Goal: Information Seeking & Learning: Compare options

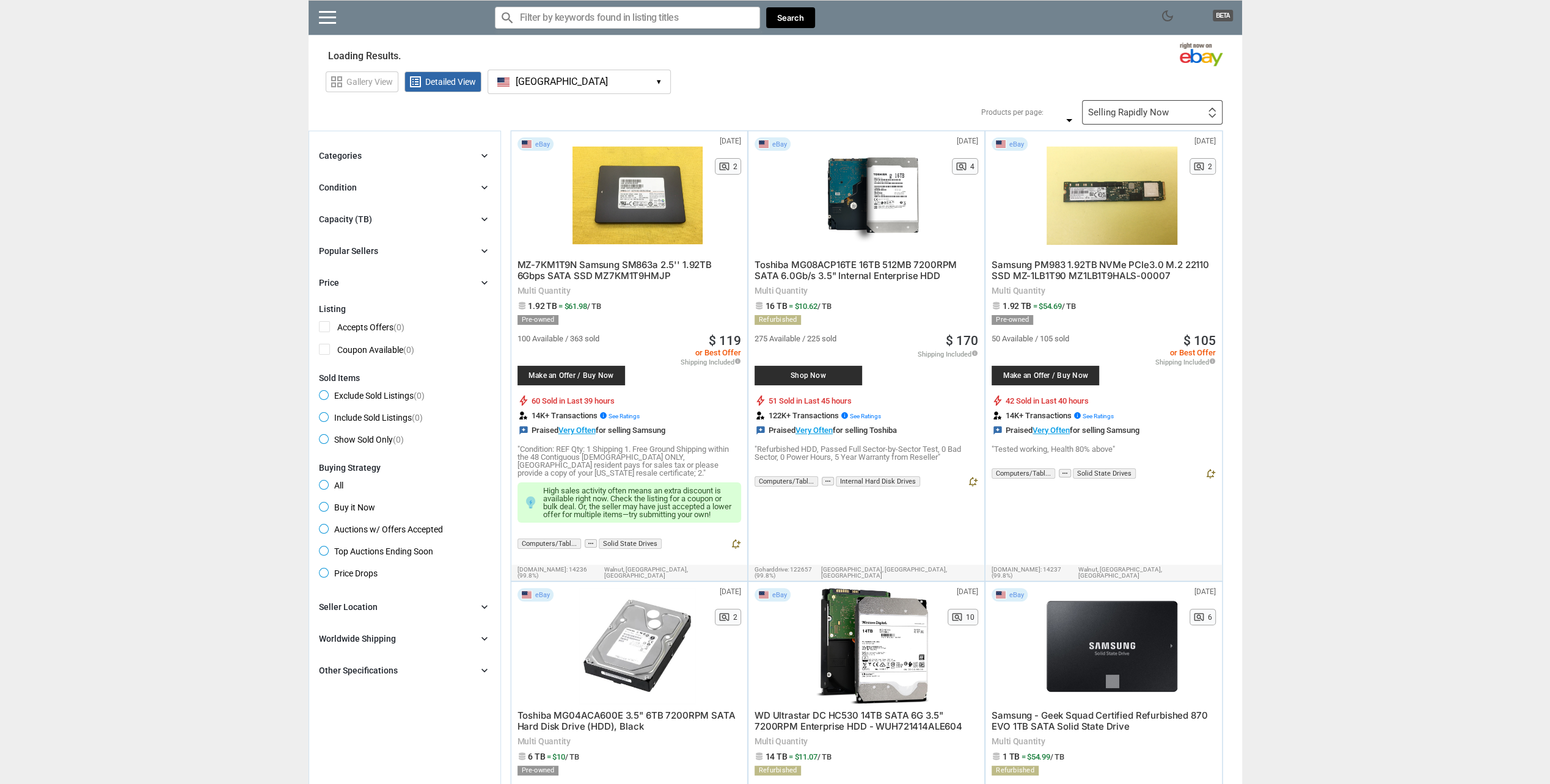
click at [587, 80] on button "USA USA ▾" at bounding box center [579, 82] width 184 height 25
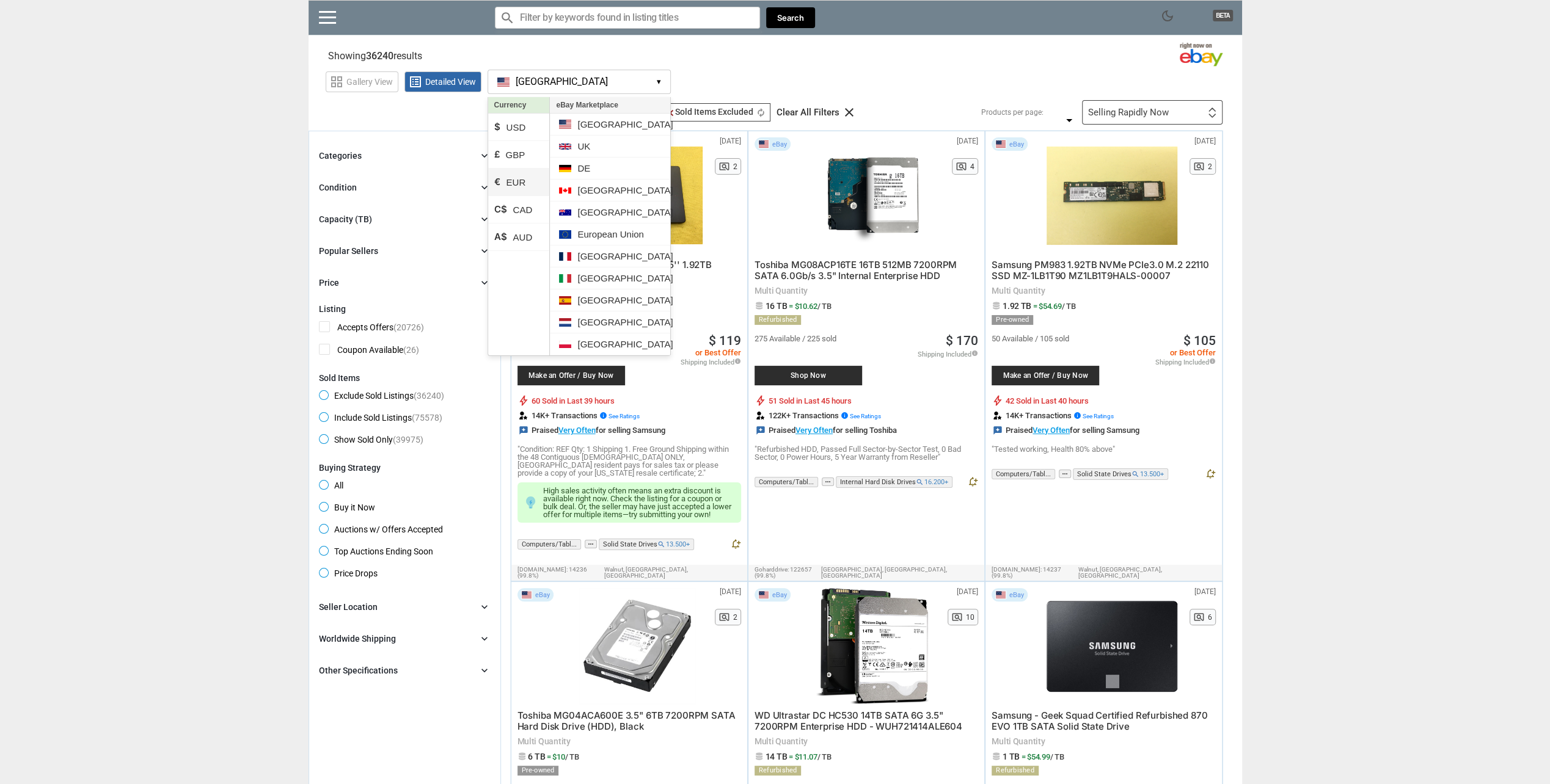
click at [513, 180] on li "€ EUR" at bounding box center [518, 182] width 62 height 28
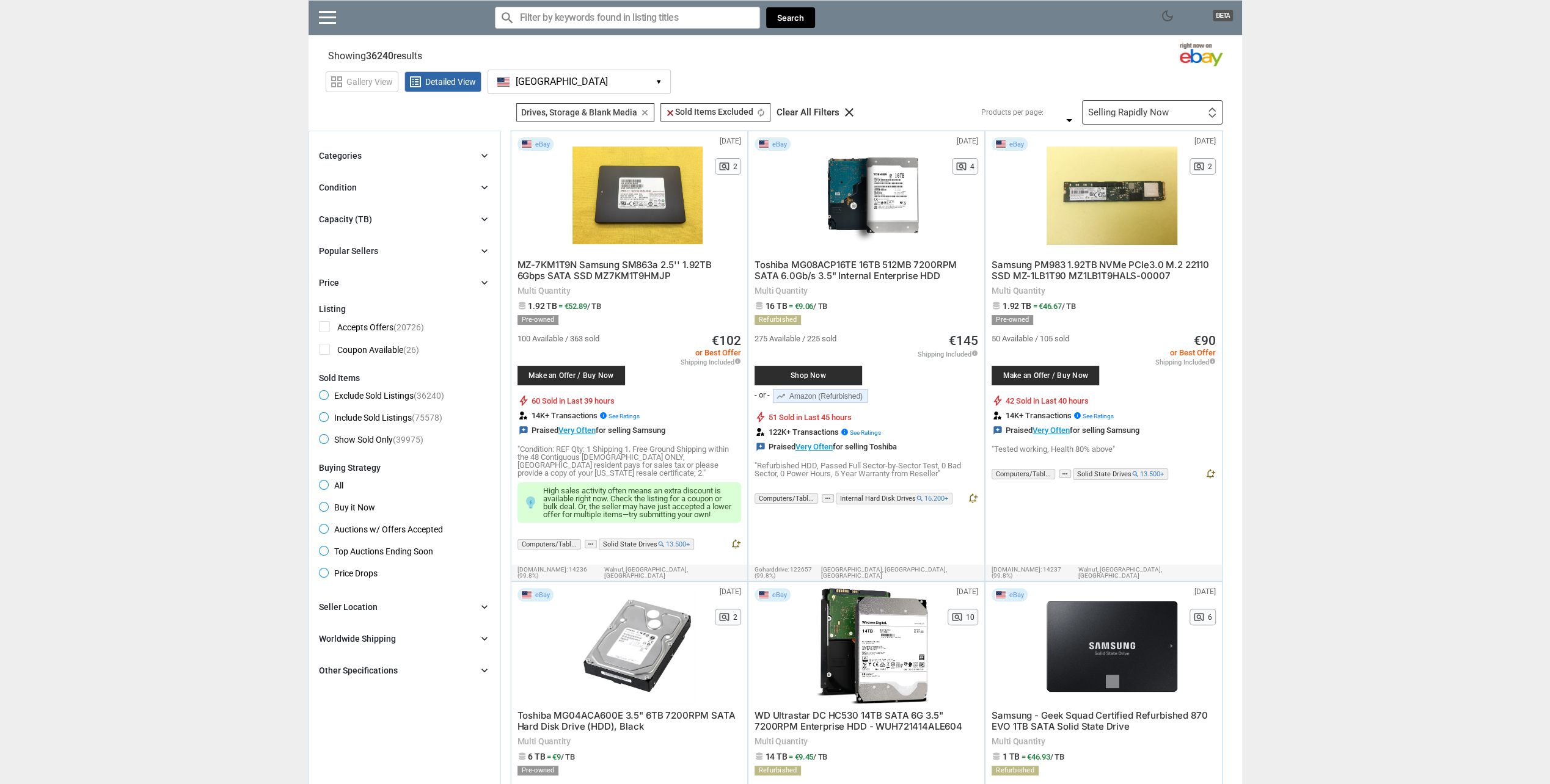
click at [543, 81] on button "USA USA ▾" at bounding box center [579, 82] width 184 height 25
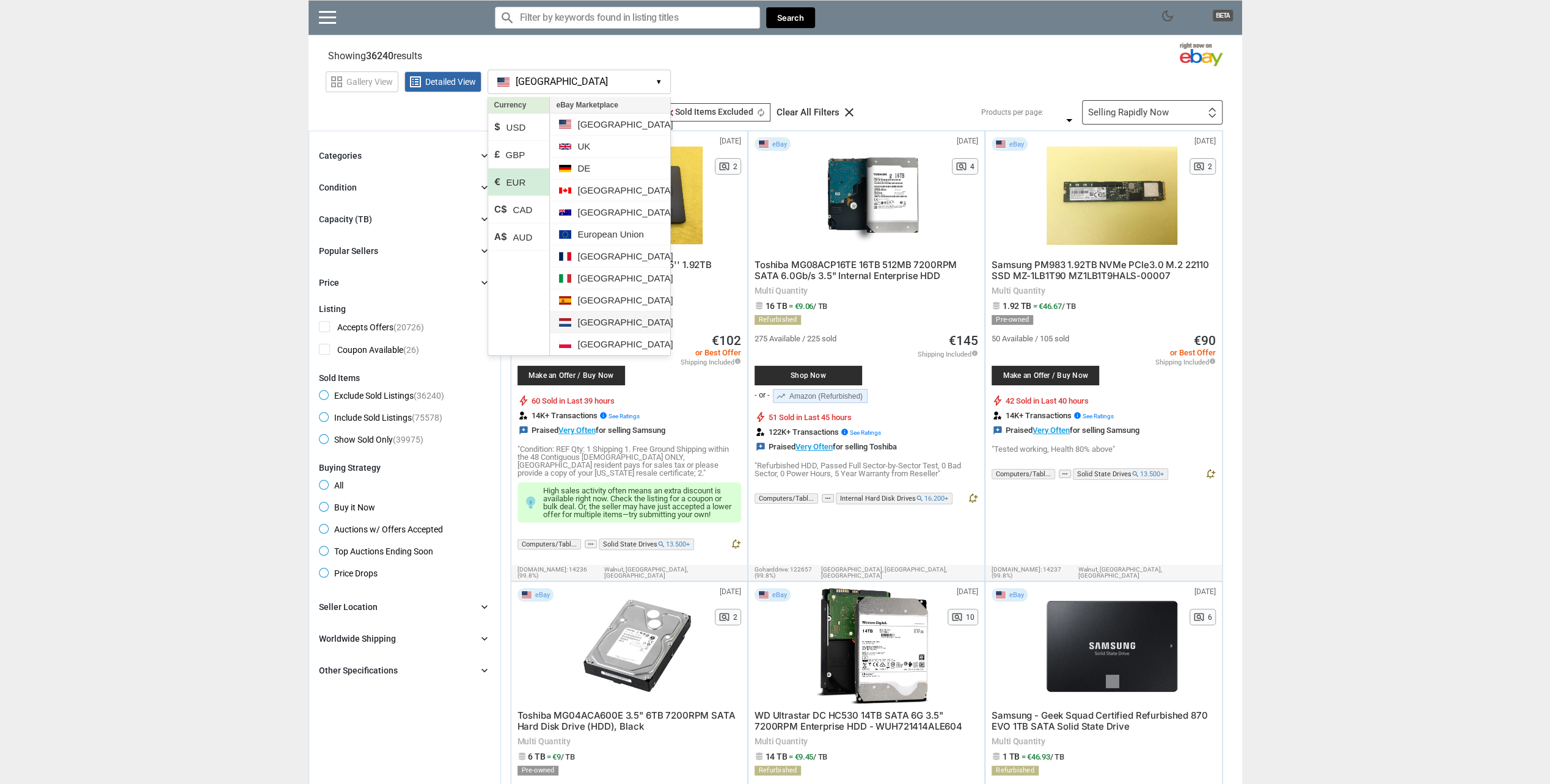
click at [590, 316] on li "[GEOGRAPHIC_DATA]" at bounding box center [609, 322] width 120 height 22
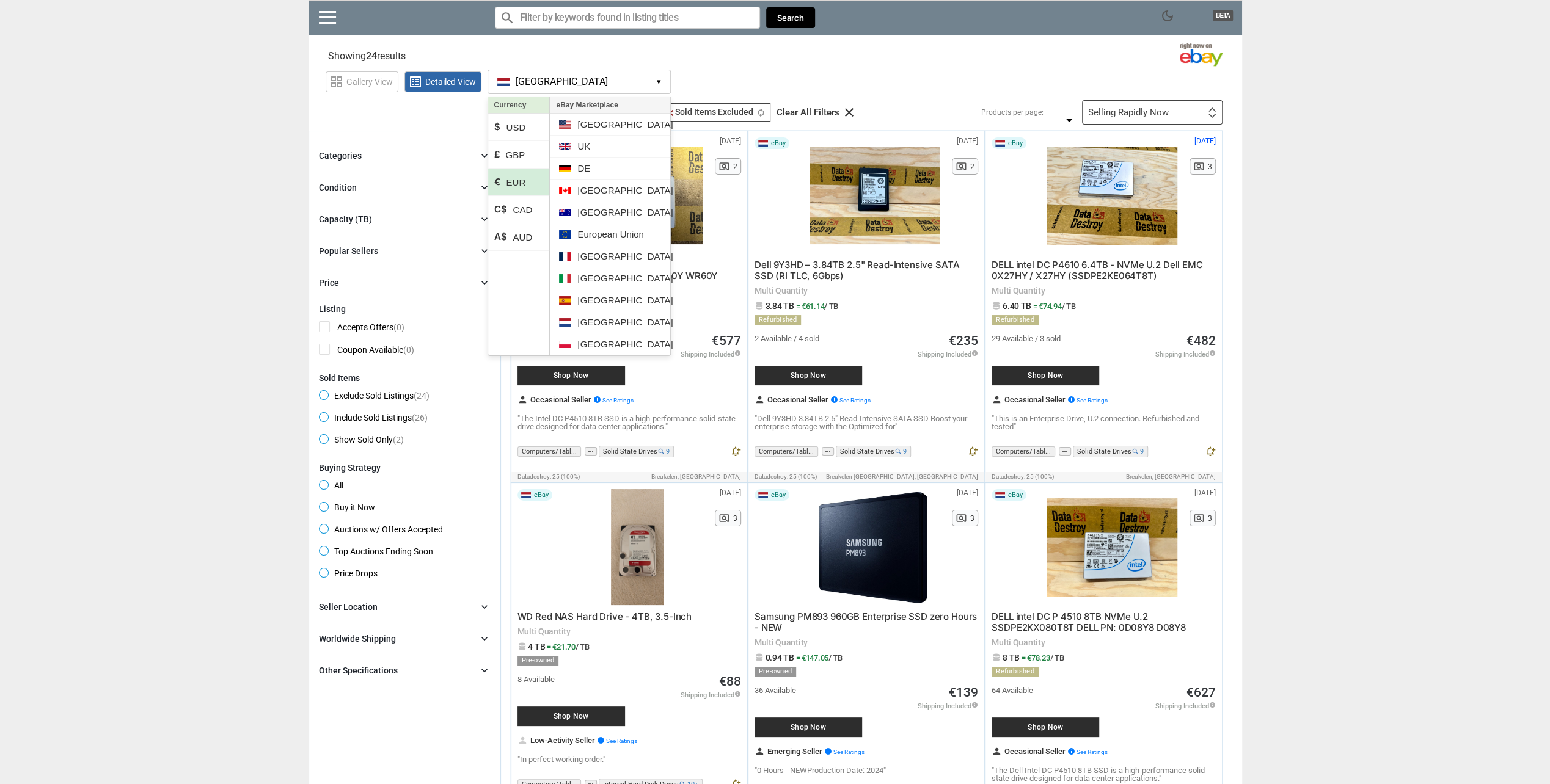
click at [839, 66] on div "grid_view Gallery View list_alt Detailed View Netherlands NL ▾ Currency $ USD £…" at bounding box center [783, 79] width 916 height 28
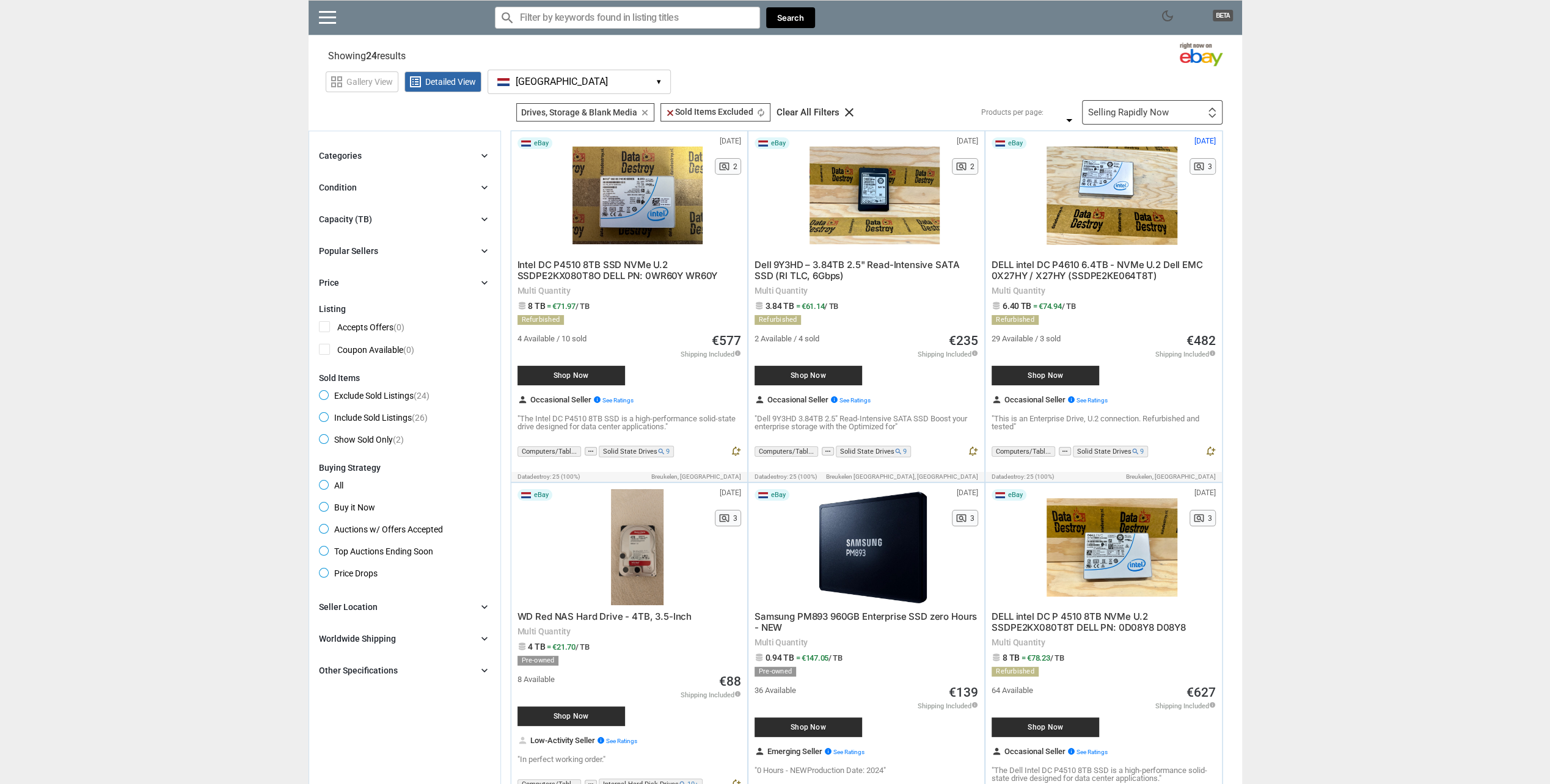
click at [1153, 113] on div "Selling Rapidly Now" at bounding box center [1128, 113] width 80 height 10
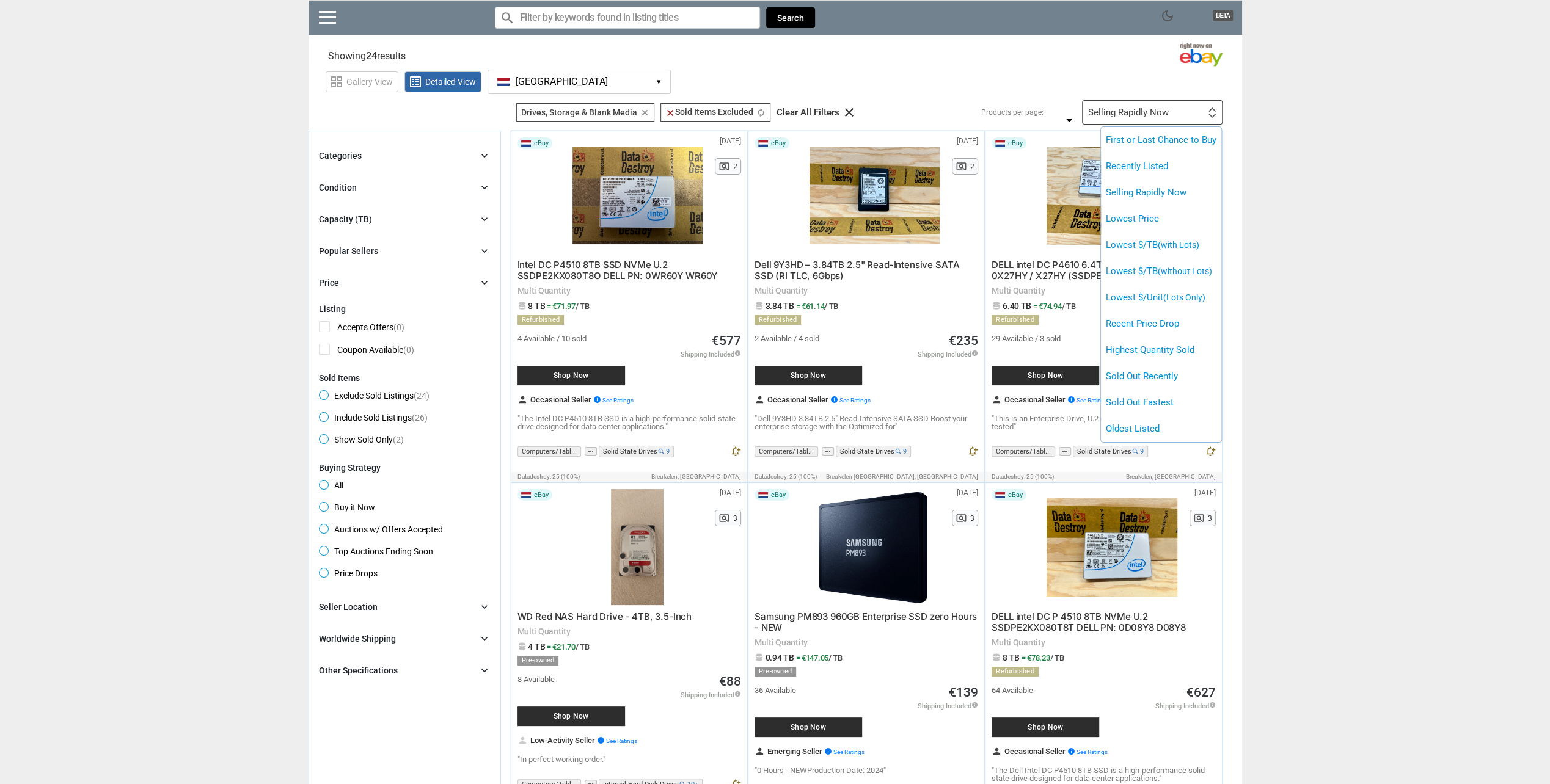
click at [1117, 110] on div at bounding box center [775, 392] width 1550 height 784
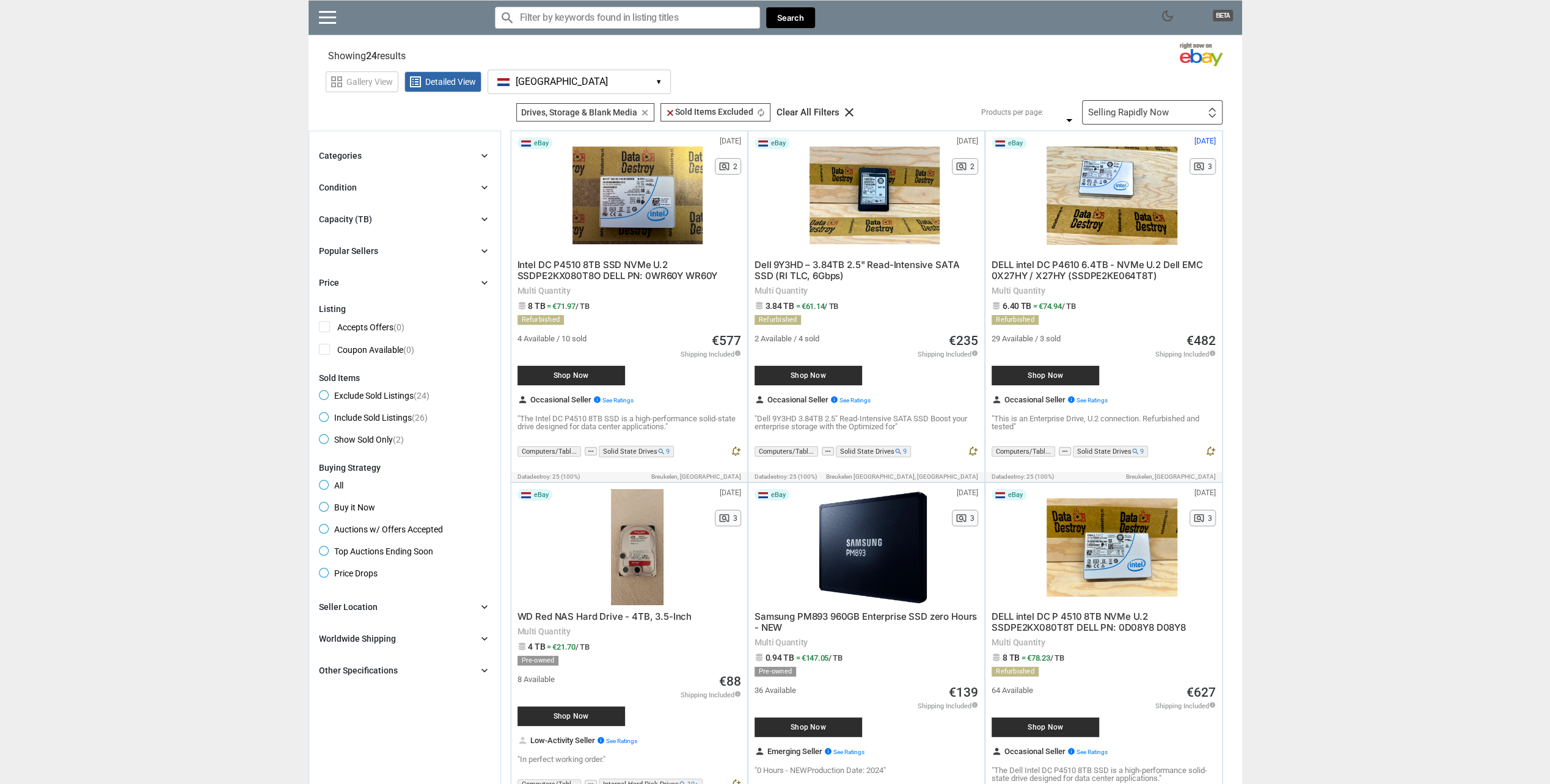
click at [1143, 109] on div "Selling Rapidly Now" at bounding box center [1128, 113] width 80 height 10
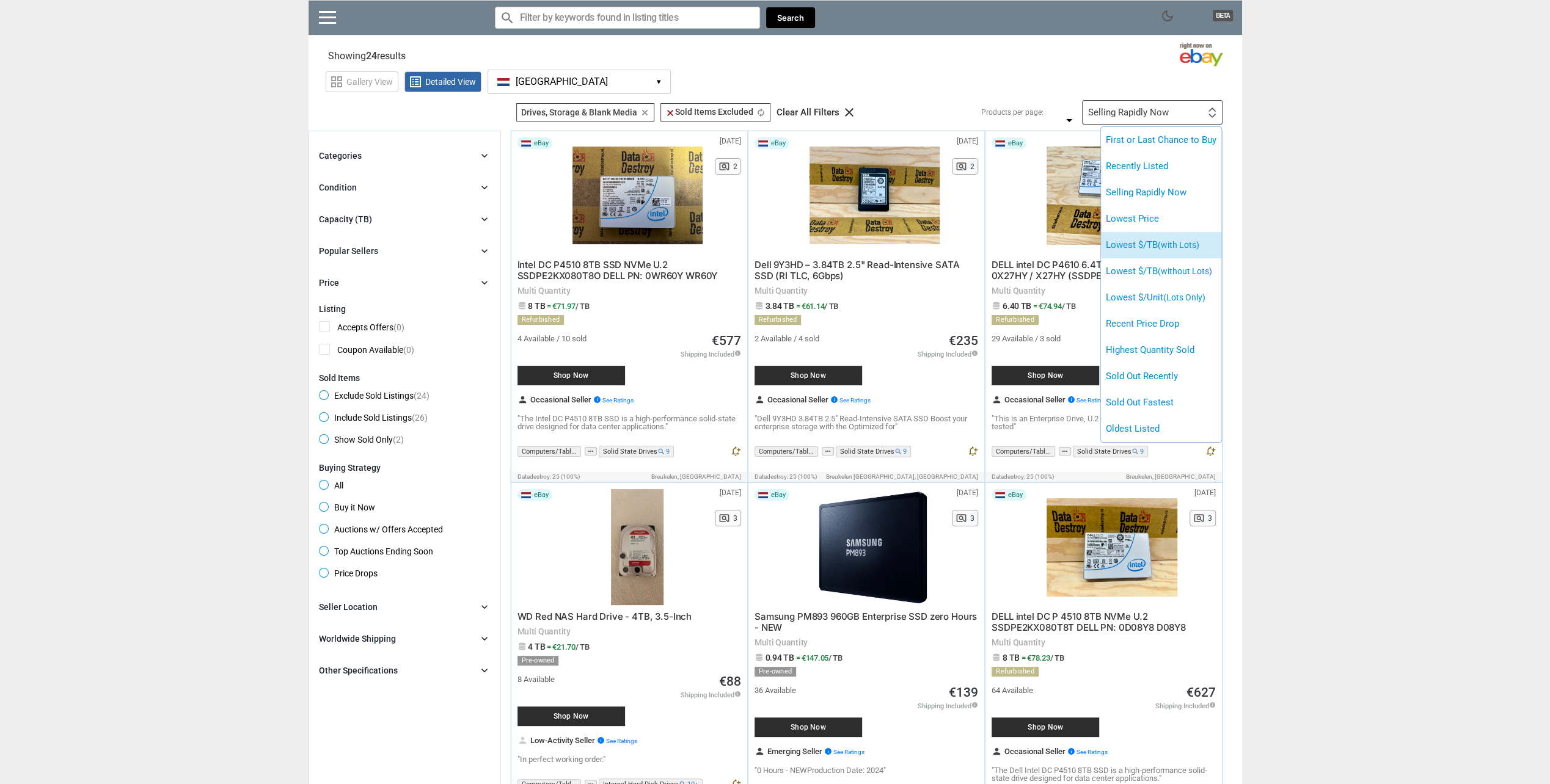
click at [1210, 246] on li "Lowest $/TB (with Lots)" at bounding box center [1161, 245] width 120 height 26
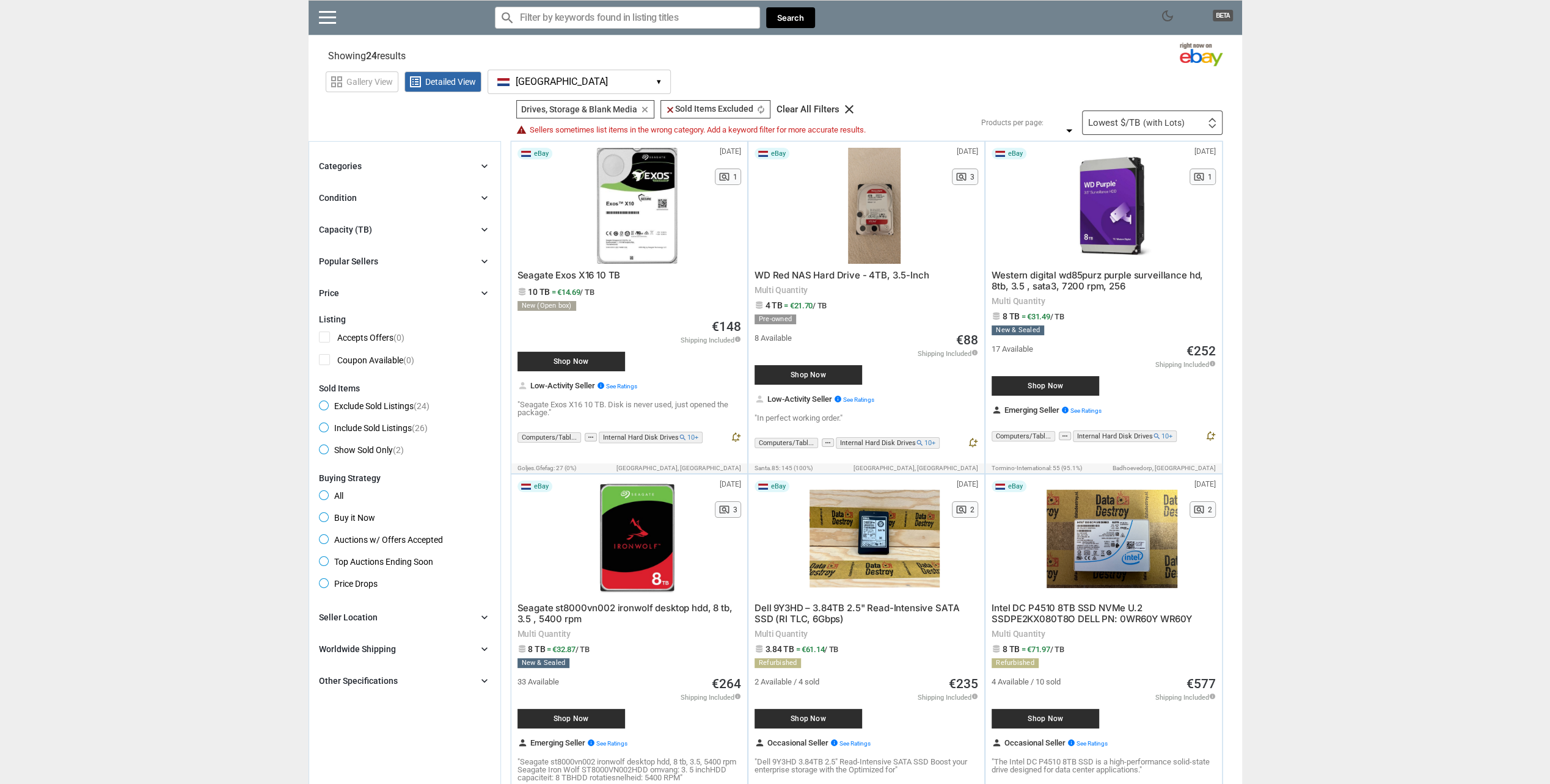
click at [1166, 122] on span "(with Lots)" at bounding box center [1163, 122] width 41 height 9
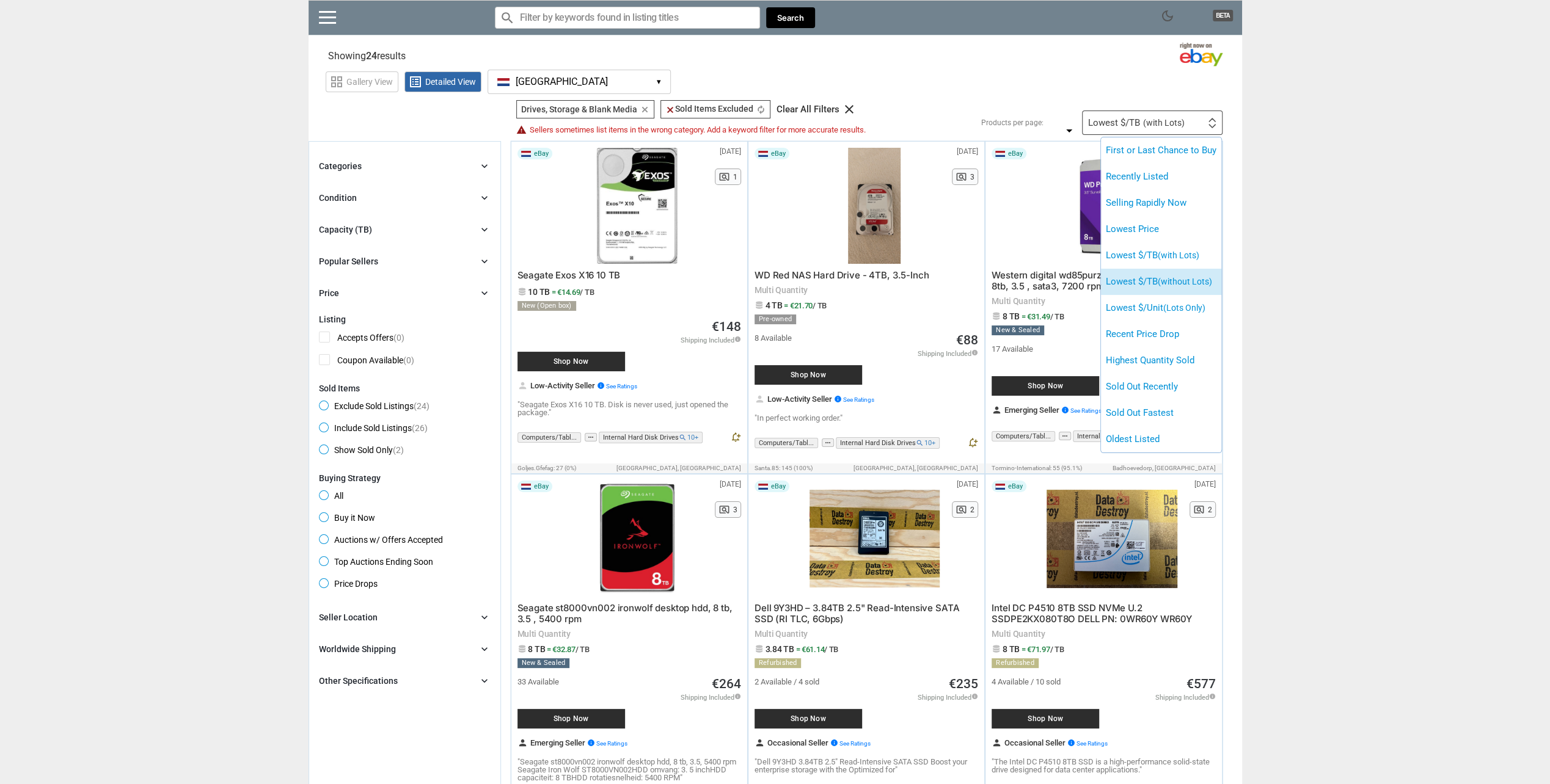
click at [1212, 285] on span "(without Lots)" at bounding box center [1185, 281] width 55 height 10
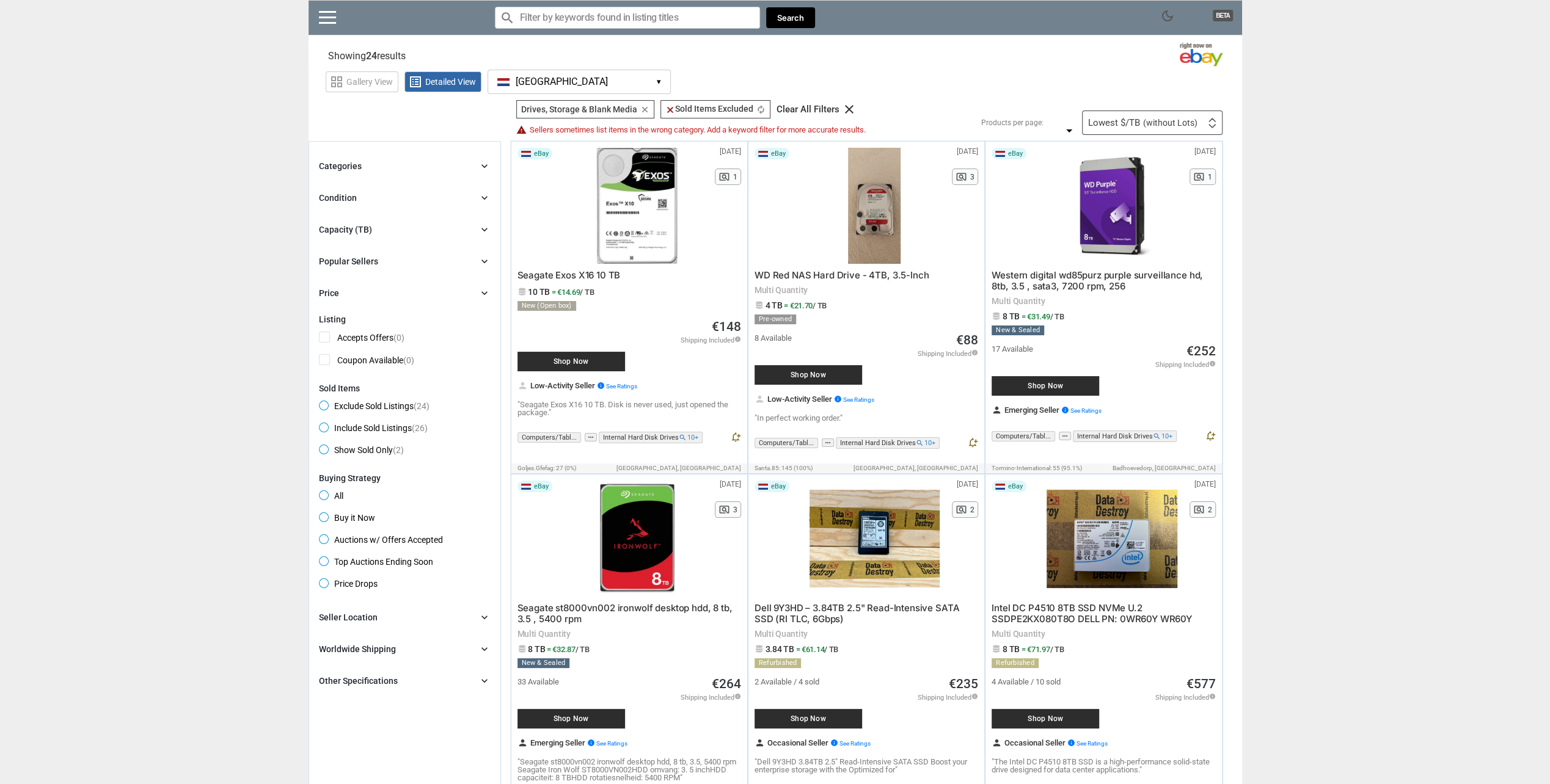
click at [1122, 123] on div "Lowest $/TB (without Lots)" at bounding box center [1143, 123] width 109 height 10
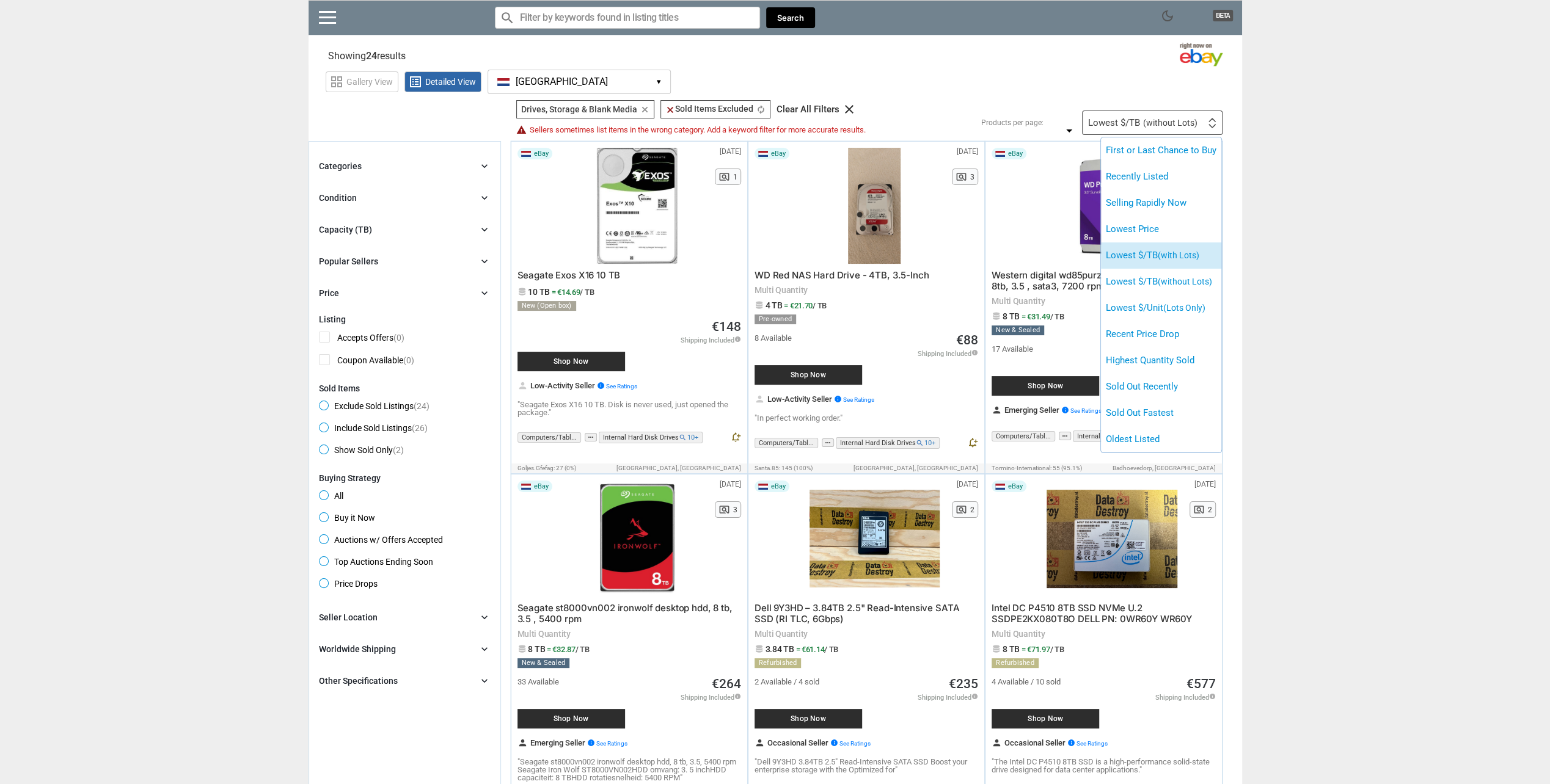
click at [1194, 254] on span "(with Lots)" at bounding box center [1178, 255] width 41 height 10
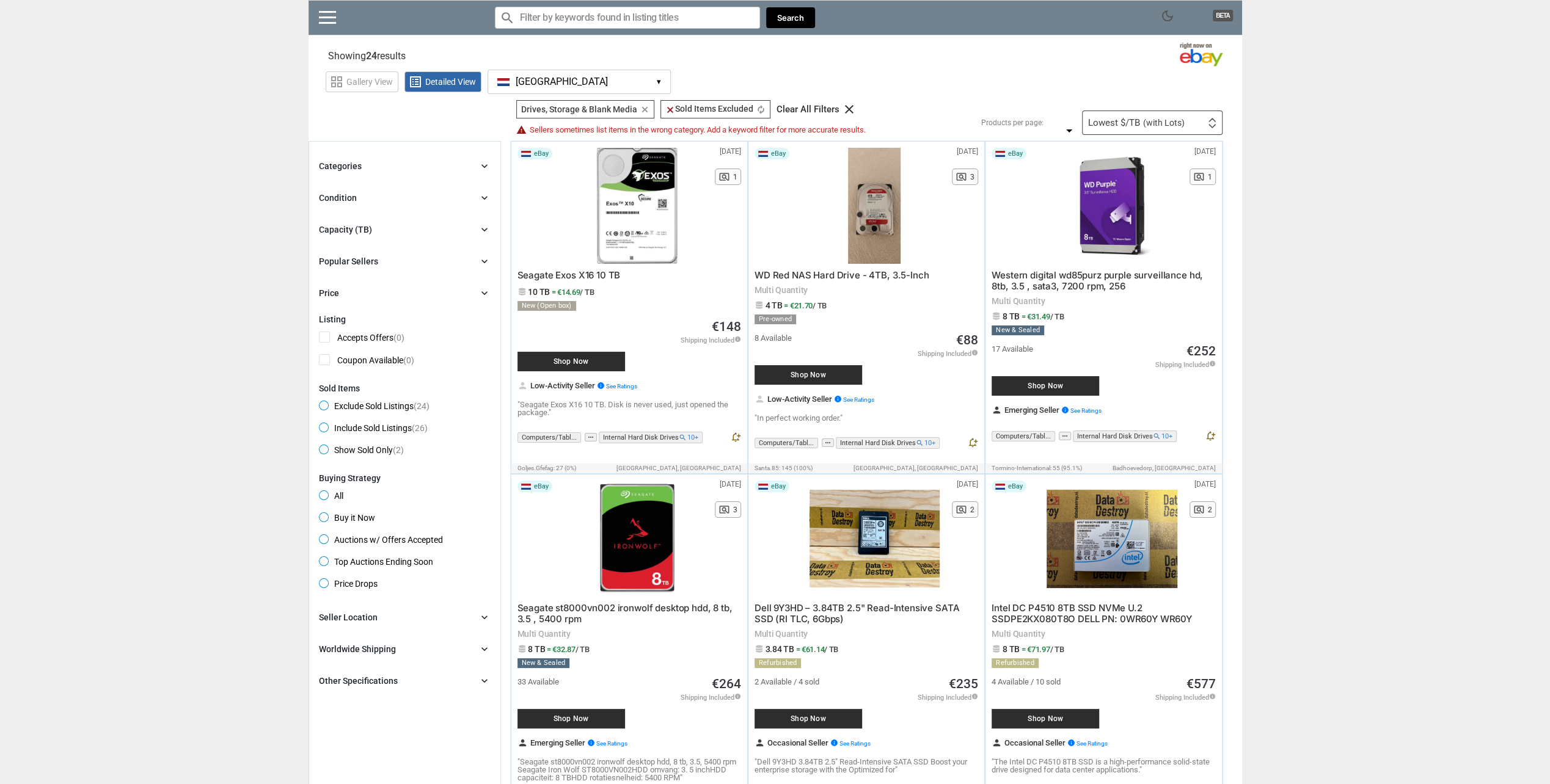
click at [1161, 120] on span "(with Lots)" at bounding box center [1163, 122] width 41 height 9
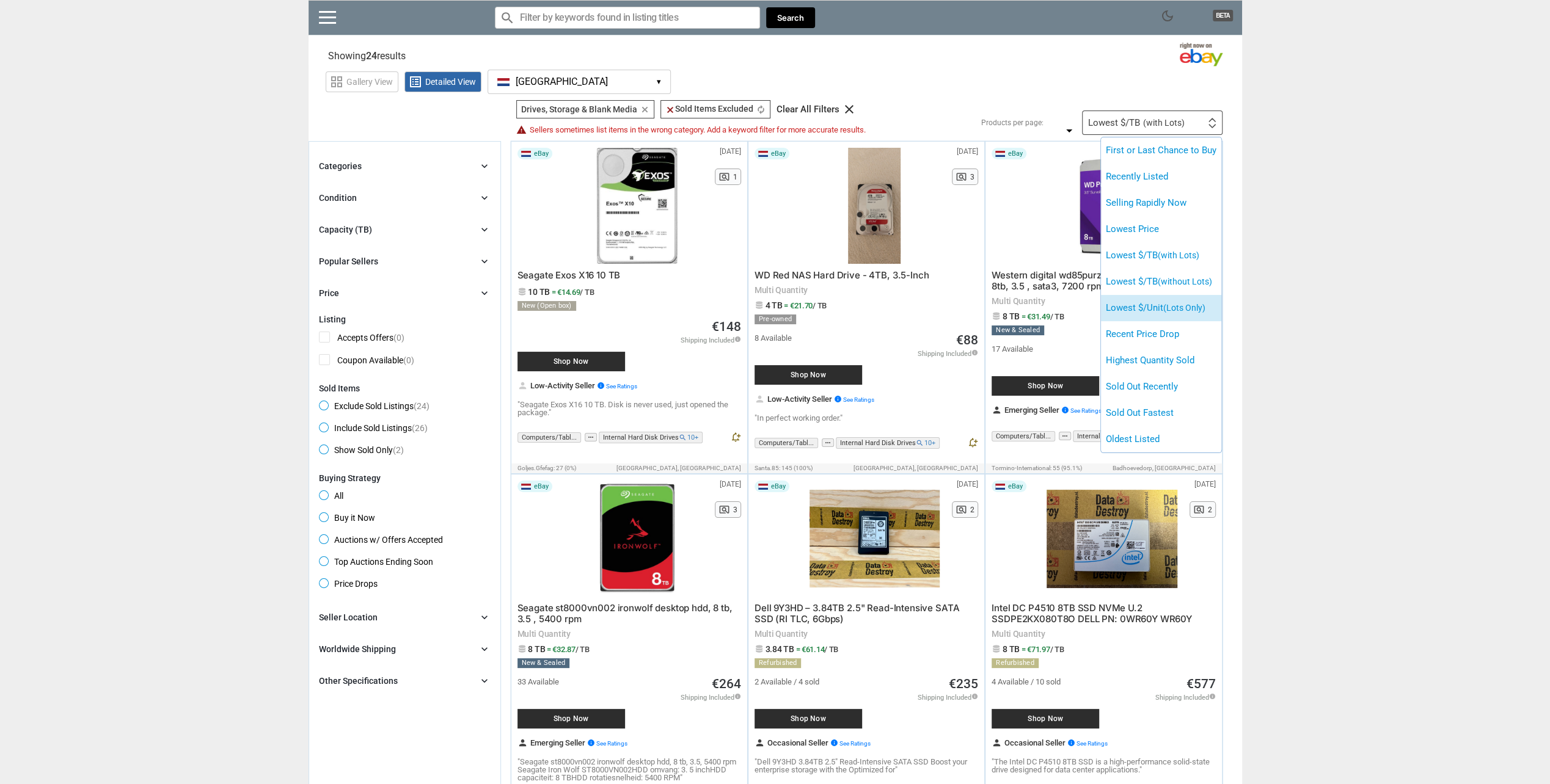
click at [1174, 308] on span "(Lots Only)" at bounding box center [1184, 308] width 42 height 10
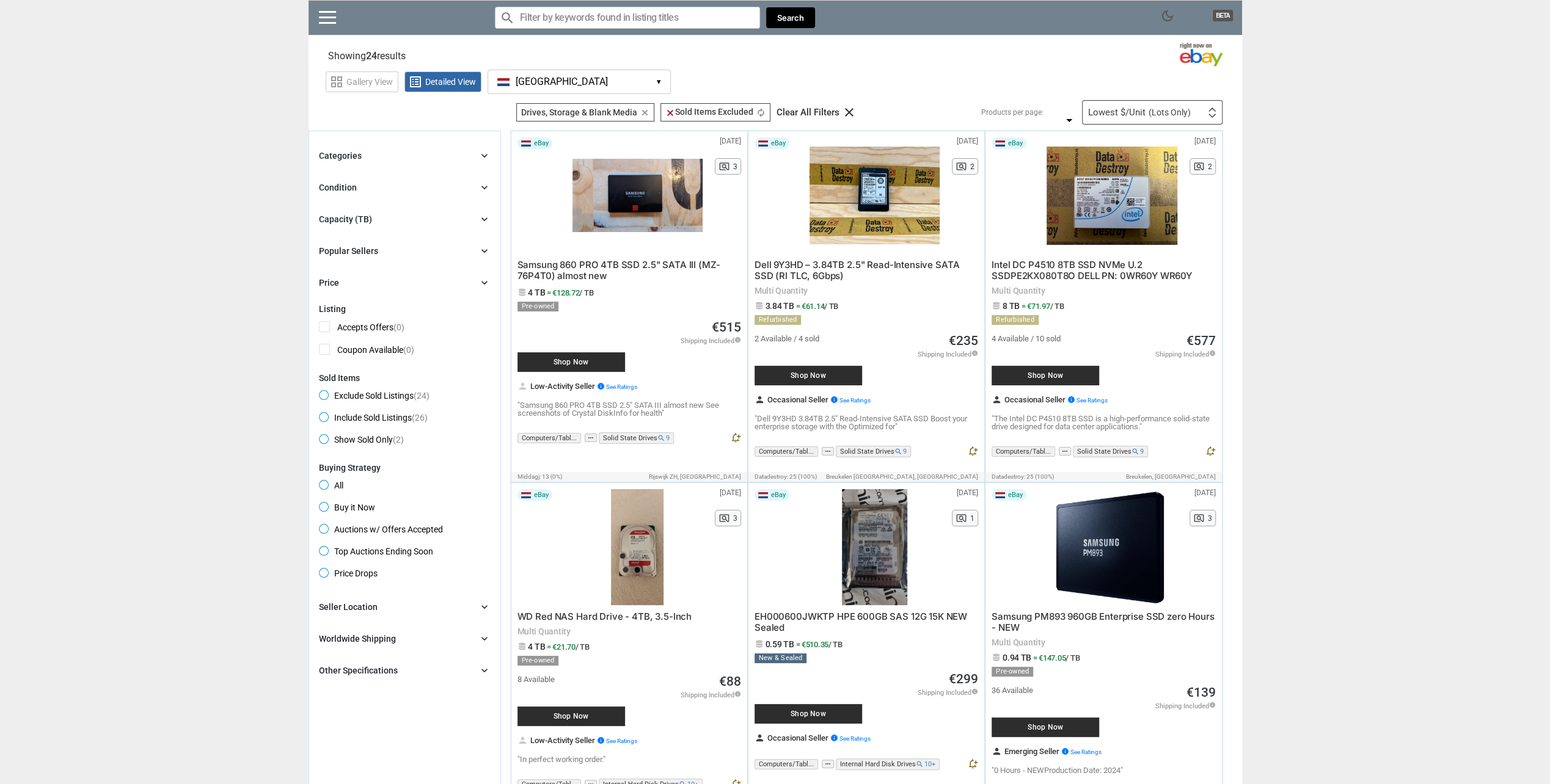
click at [1137, 114] on div "Lowest $/Unit (Lots Only)" at bounding box center [1139, 113] width 102 height 10
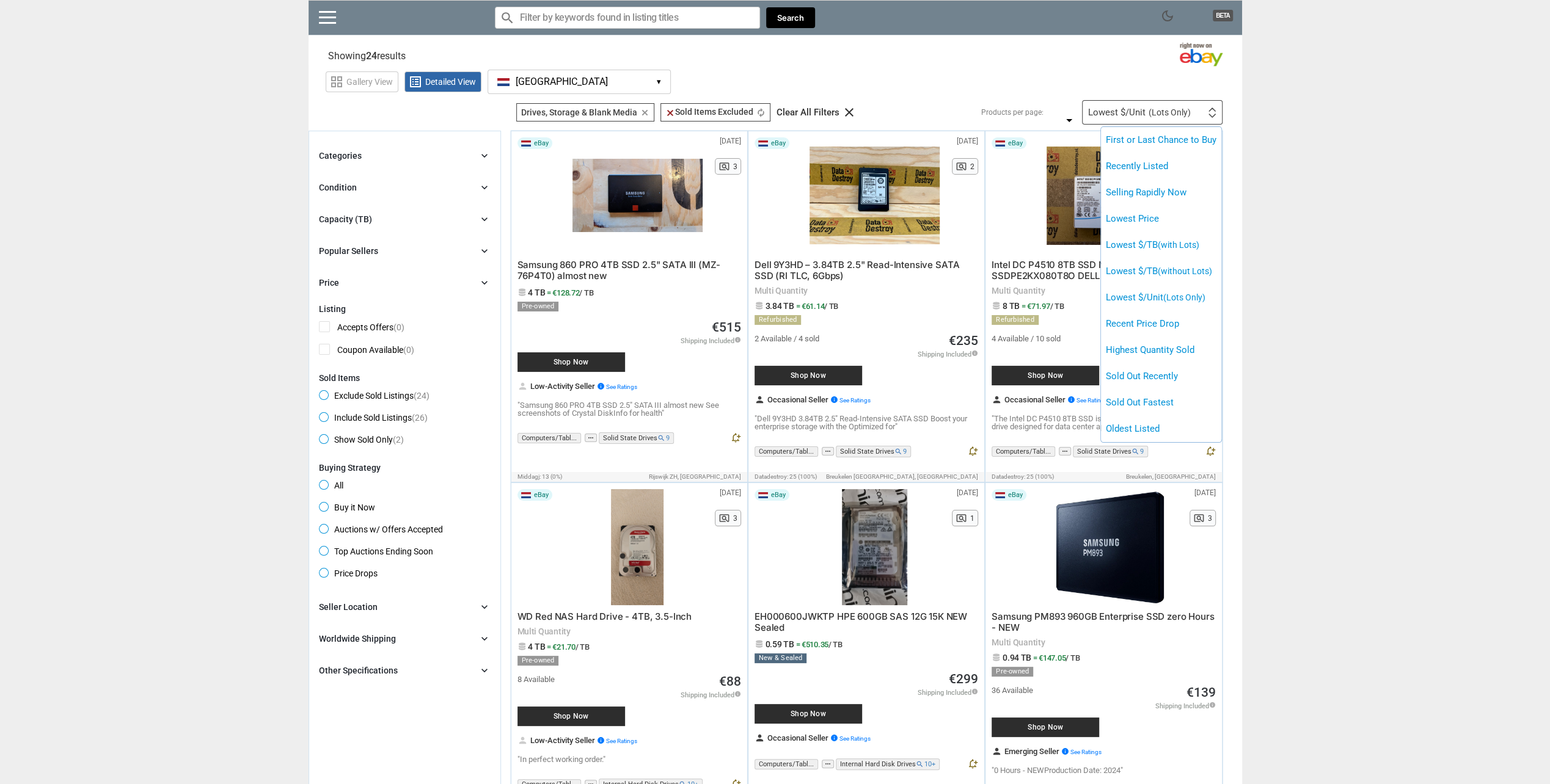
drag, startPoint x: 1178, startPoint y: 214, endPoint x: 1421, endPoint y: 198, distance: 243.5
click at [1222, 198] on div "First or Last Chance to Buy Recently Listed Selling Rapidly Now Lowest Price Lo…" at bounding box center [1160, 284] width 121 height 316
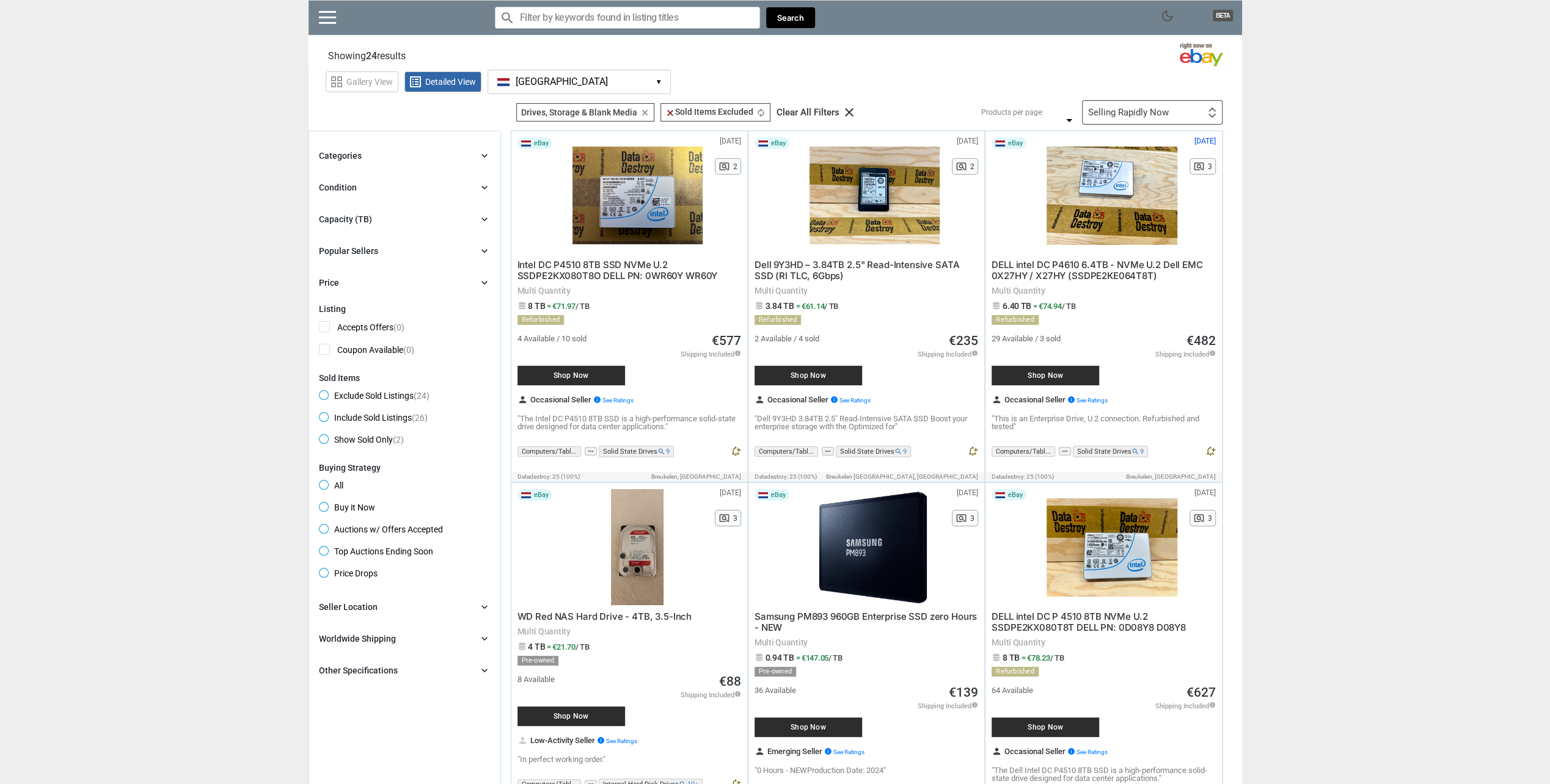
click at [1122, 108] on div "Selling Rapidly Now" at bounding box center [1128, 113] width 80 height 10
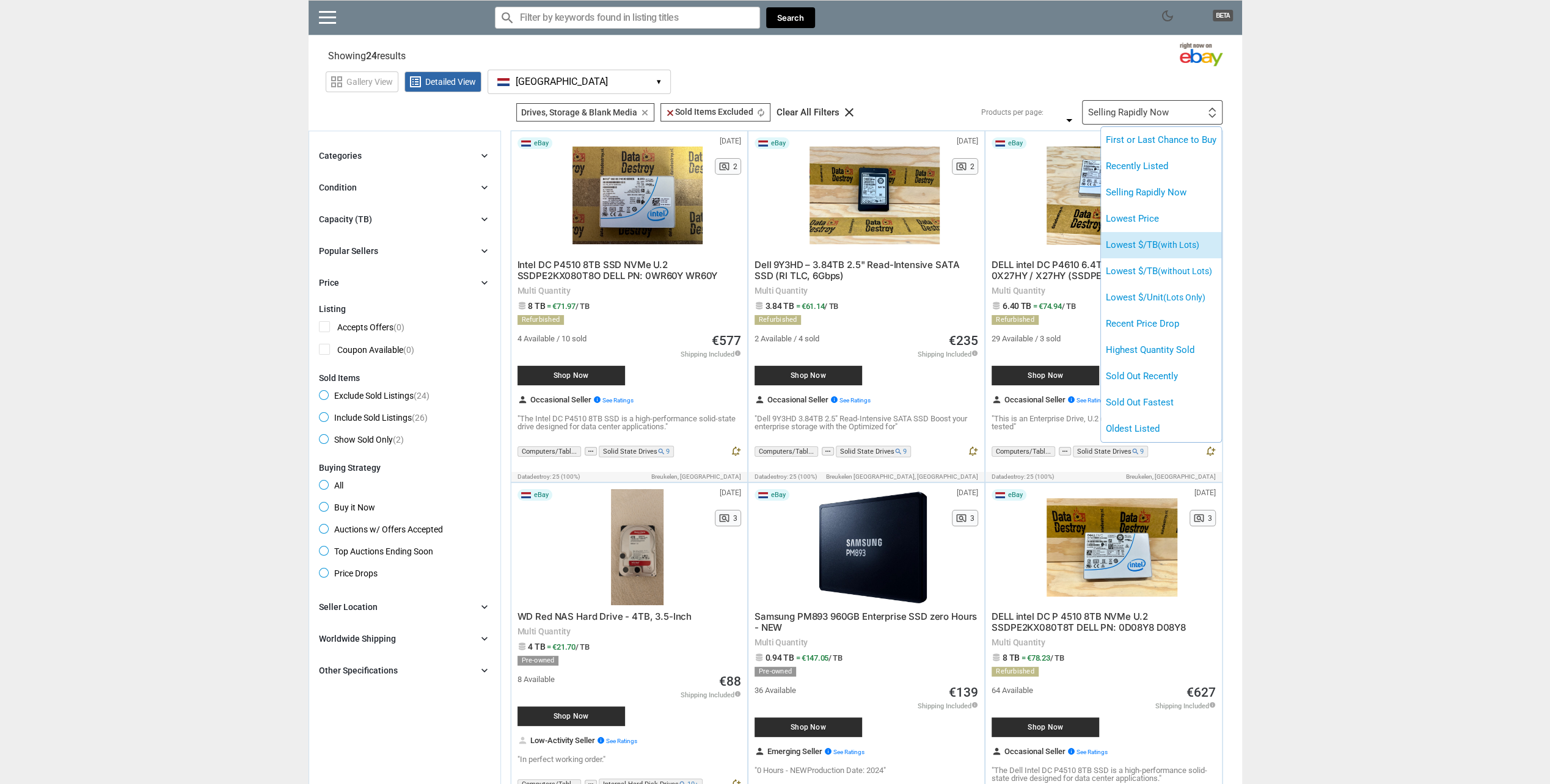
click at [1195, 248] on span "(with Lots)" at bounding box center [1178, 245] width 41 height 10
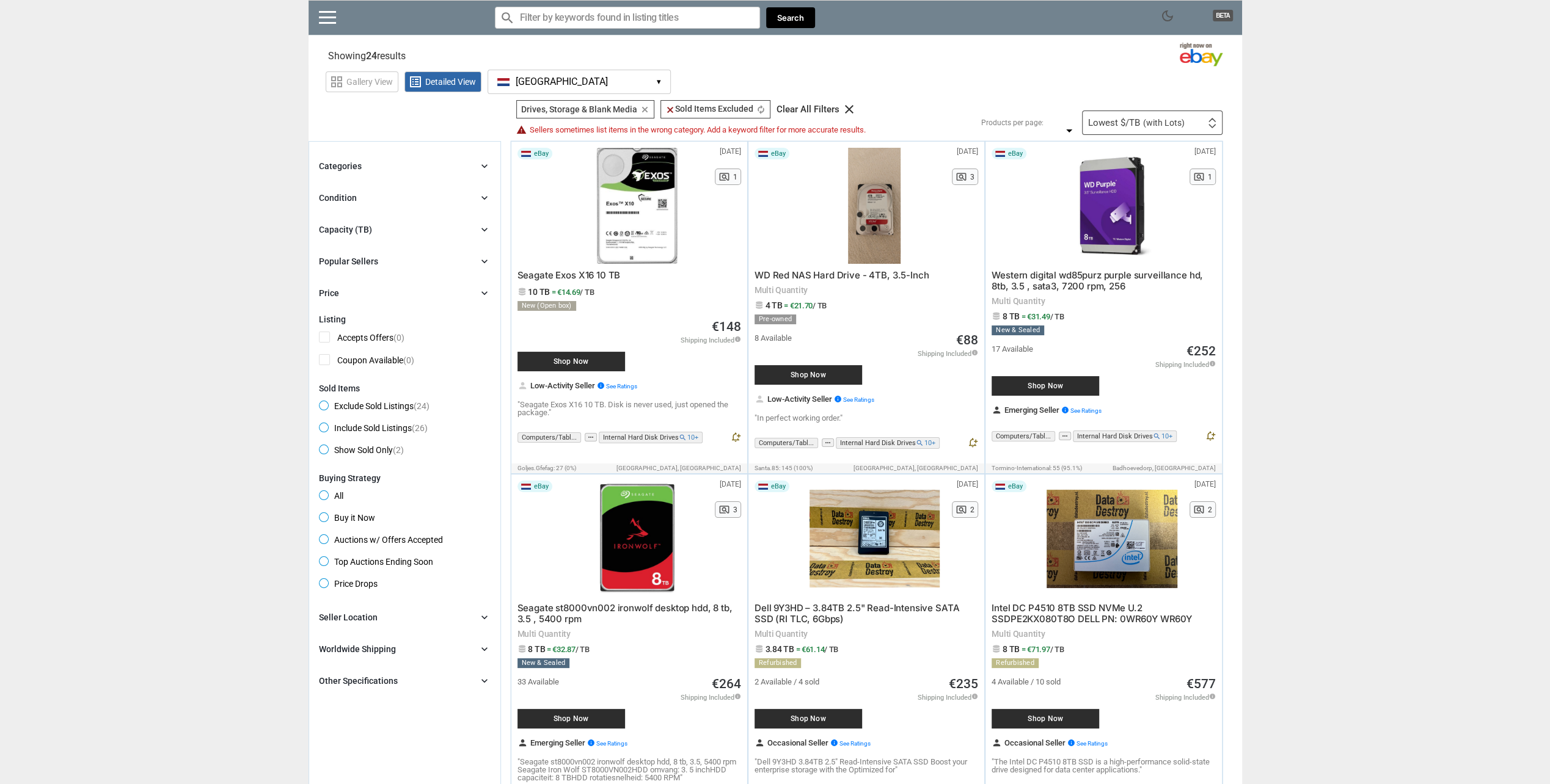
click at [1149, 122] on span "(with Lots)" at bounding box center [1163, 122] width 41 height 9
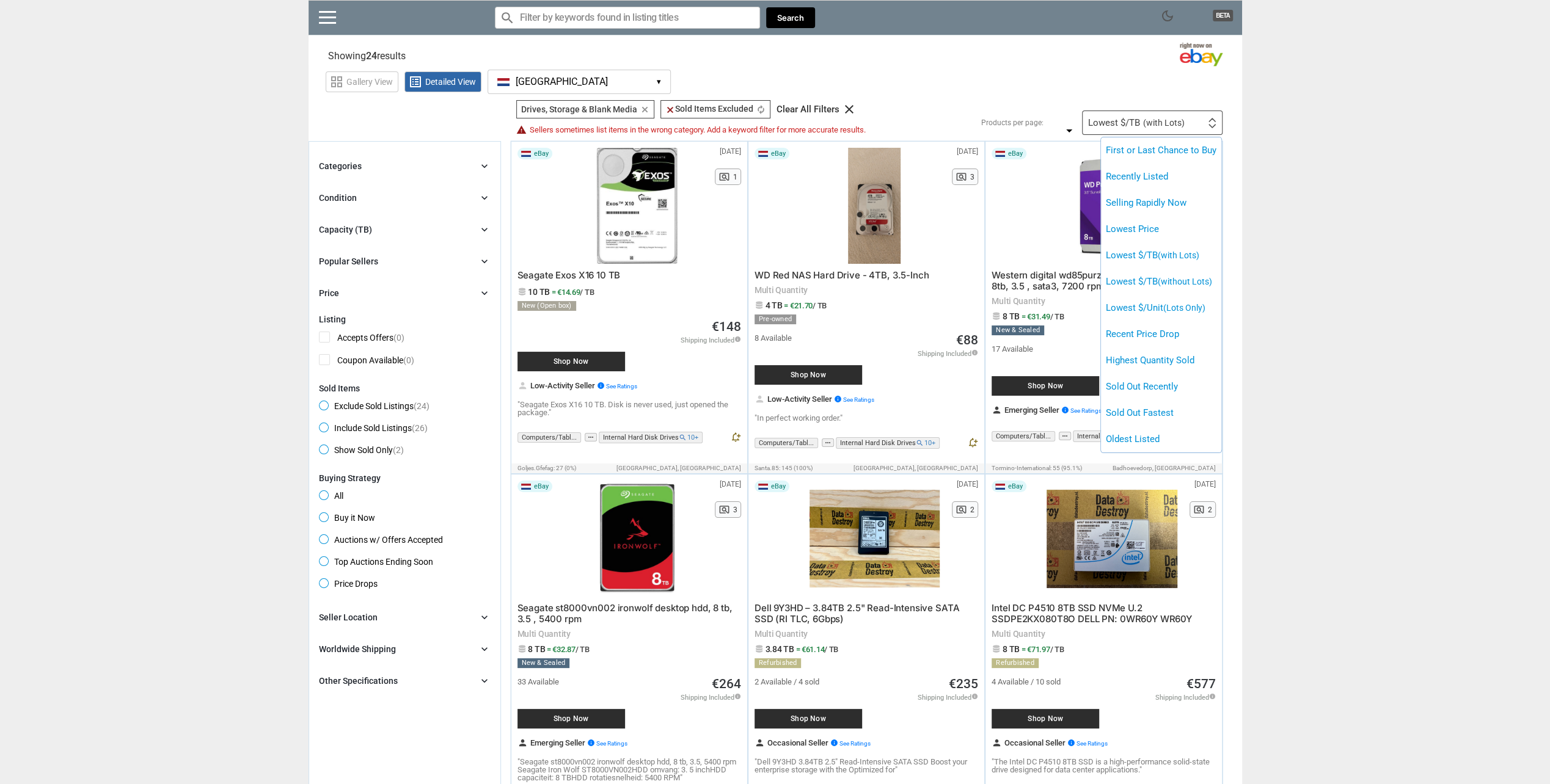
click at [1361, 246] on div at bounding box center [775, 392] width 1550 height 784
